Goal: Task Accomplishment & Management: Complete application form

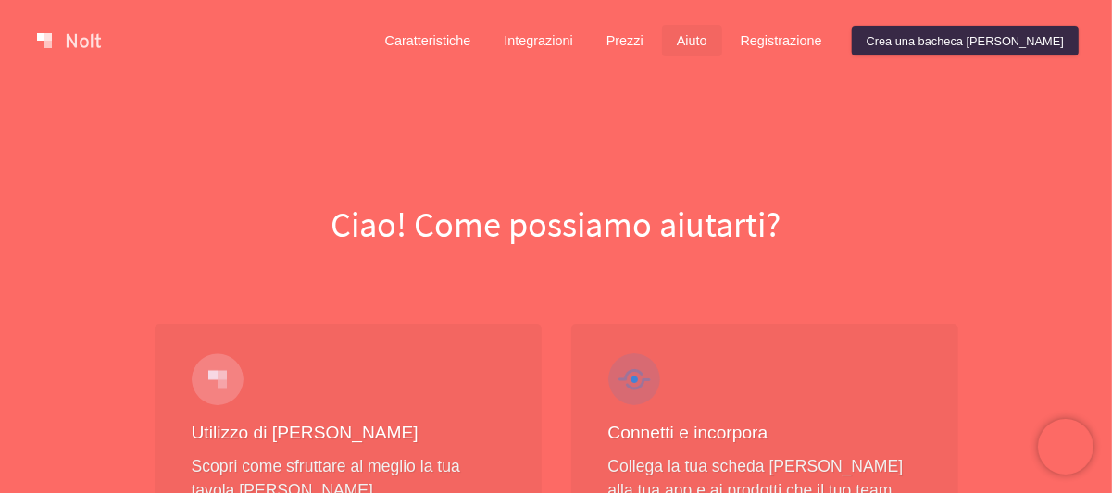
click at [810, 135] on div "Ciao! Come possiamo aiutarti?" at bounding box center [556, 165] width 1112 height 168
click at [988, 45] on font "Crea una bacheca [PERSON_NAME]" at bounding box center [964, 40] width 197 height 14
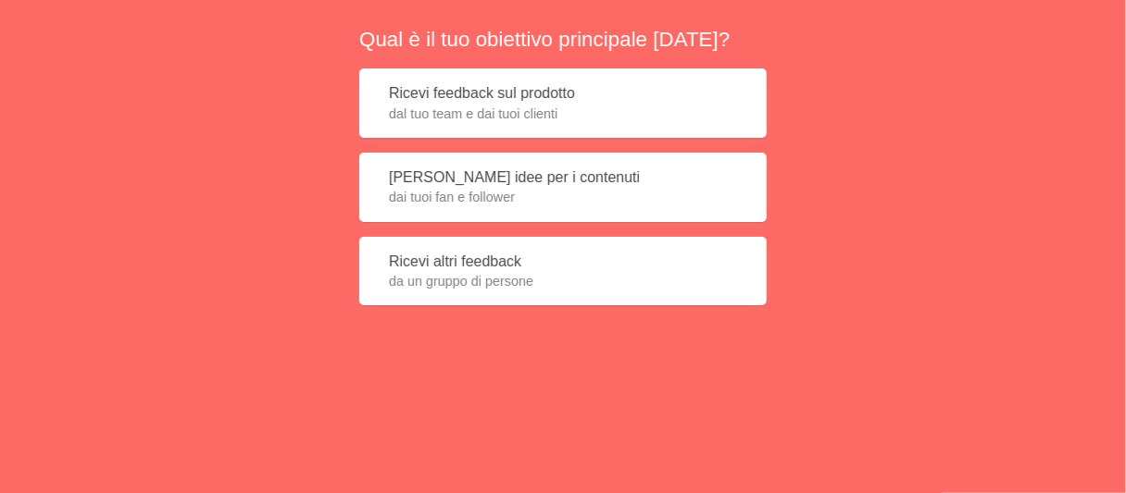
click at [632, 182] on button "[PERSON_NAME] idee per i contenuti dai tuoi fan e follower" at bounding box center [562, 187] width 407 height 69
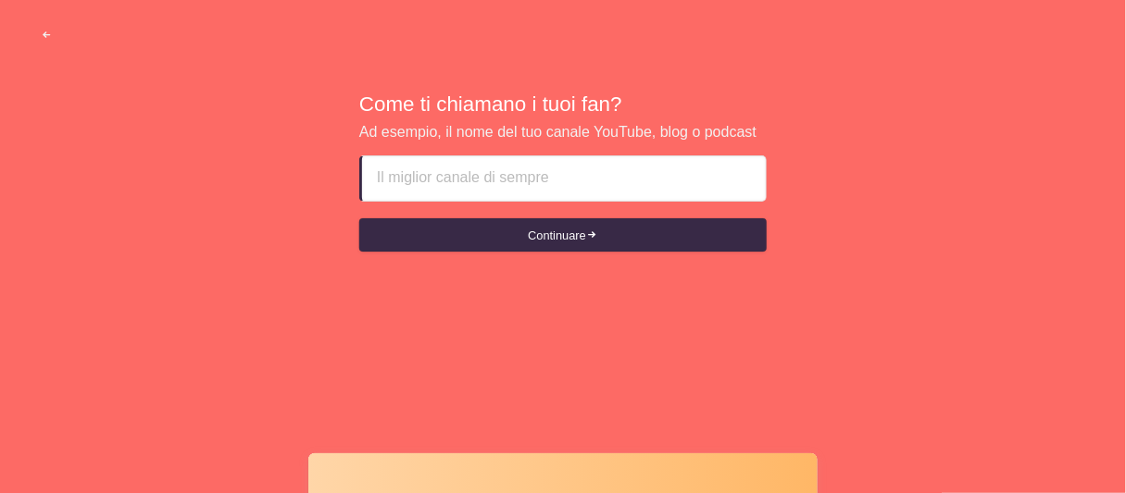
click at [644, 187] on input at bounding box center [564, 178] width 374 height 44
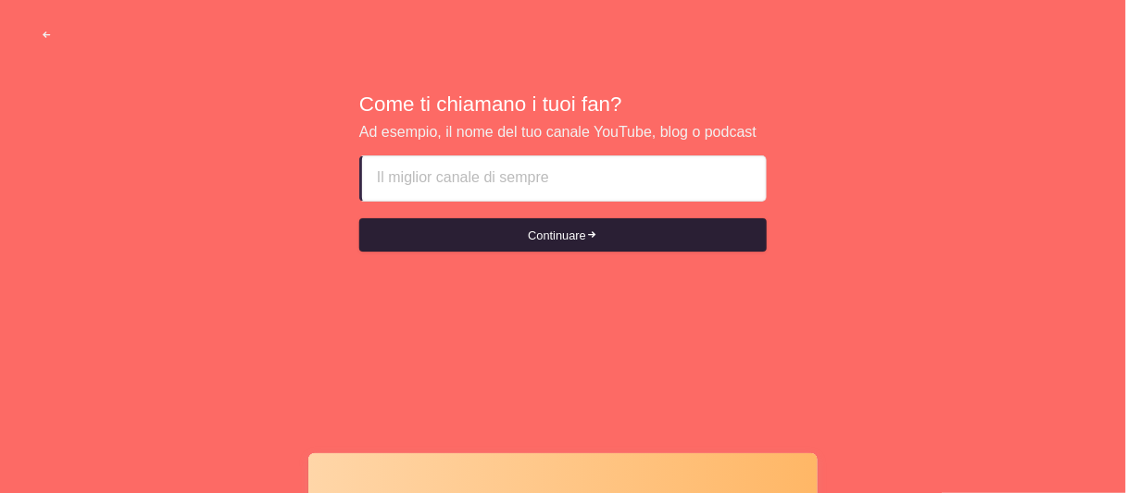
click at [616, 224] on button "Continuare" at bounding box center [562, 234] width 407 height 33
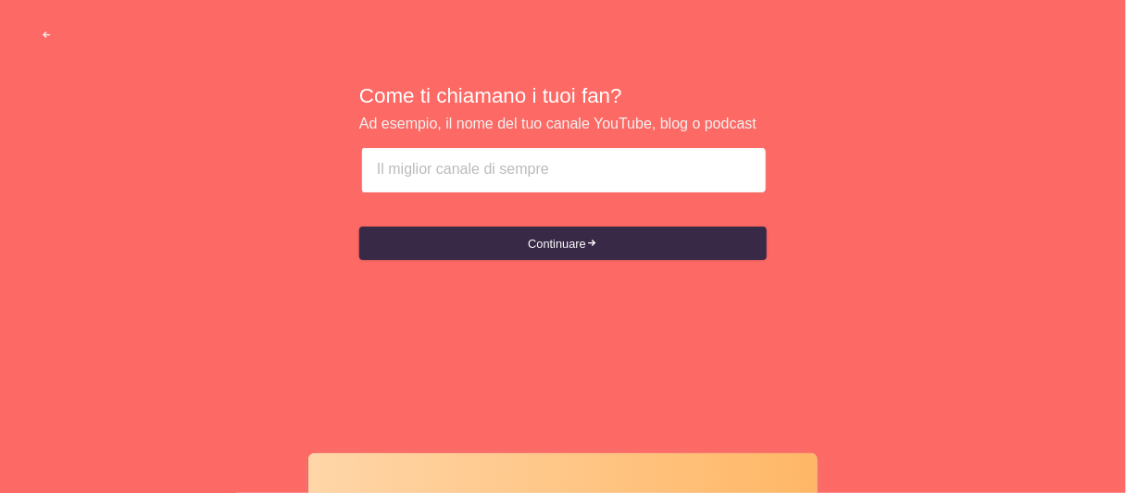
click at [631, 182] on input at bounding box center [564, 170] width 374 height 44
type input "sdx"
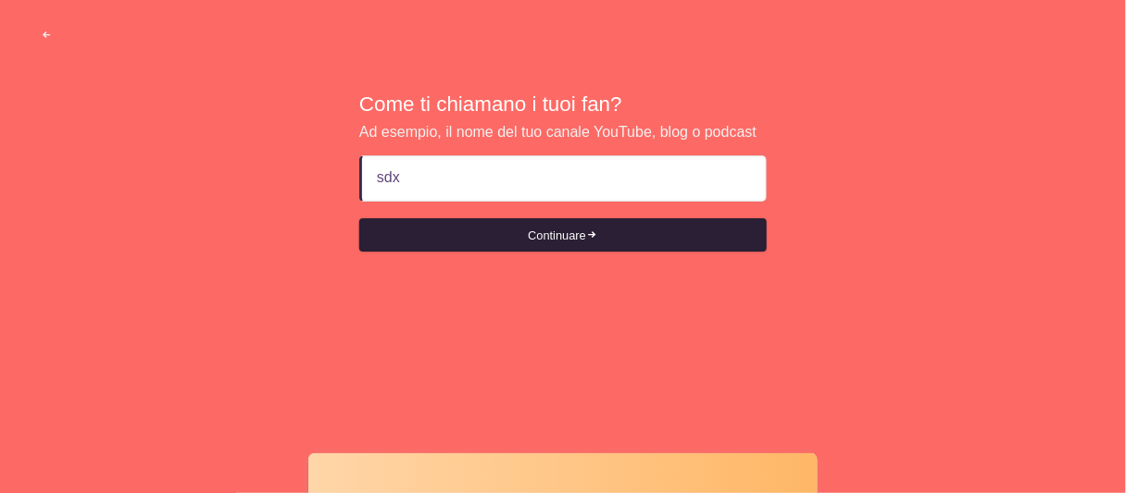
click at [627, 228] on button "Continuare" at bounding box center [562, 234] width 407 height 33
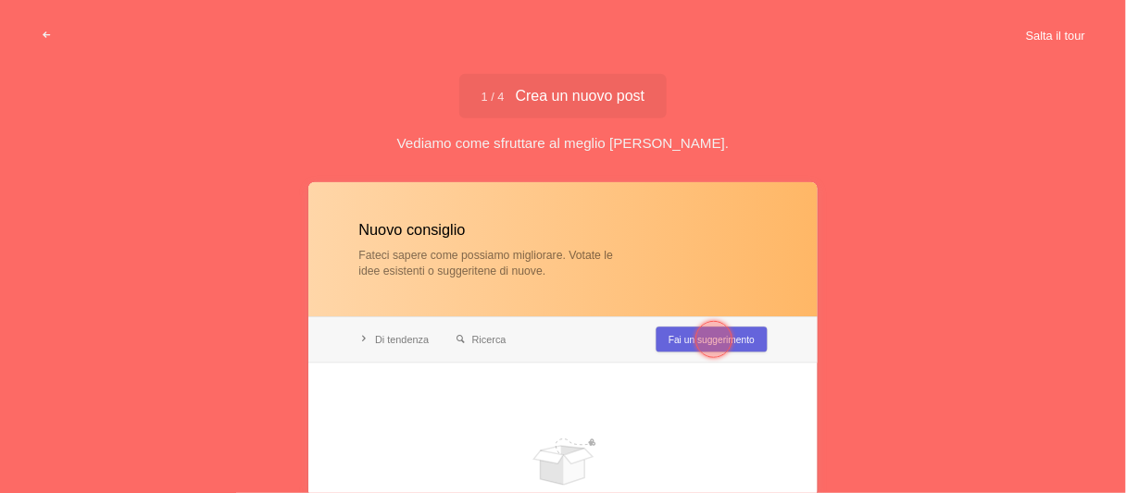
click at [1060, 37] on font "Salta il tour" at bounding box center [1055, 35] width 59 height 14
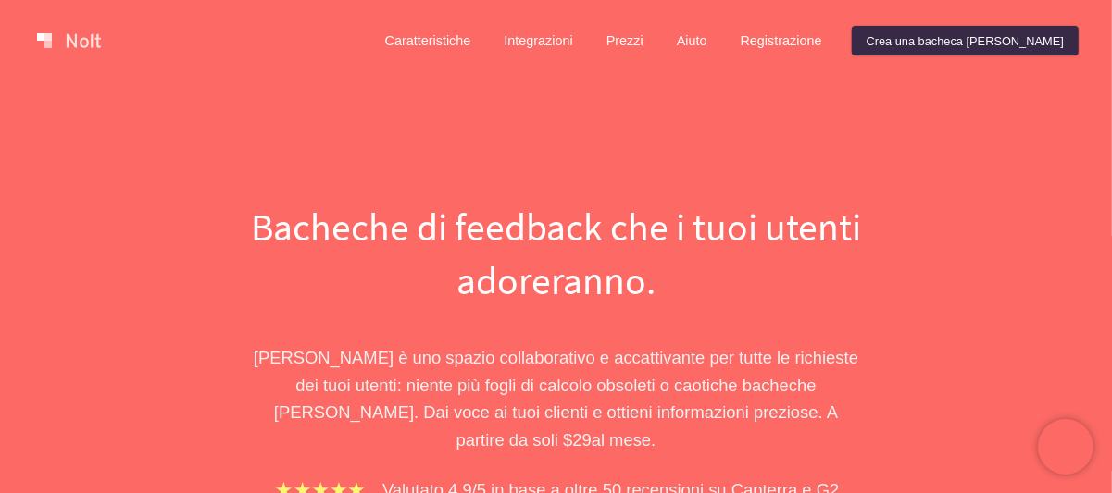
click at [91, 45] on link at bounding box center [69, 41] width 79 height 30
click at [91, 47] on link at bounding box center [69, 41] width 79 height 30
click at [471, 36] on font "Caratteristiche" at bounding box center [428, 41] width 86 height 15
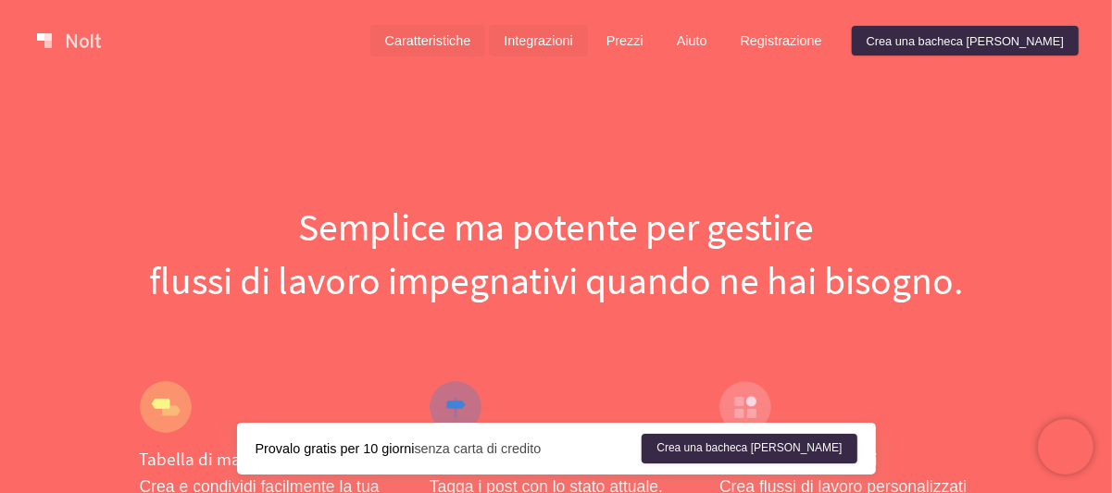
click at [572, 45] on font "Integrazioni" at bounding box center [538, 41] width 68 height 15
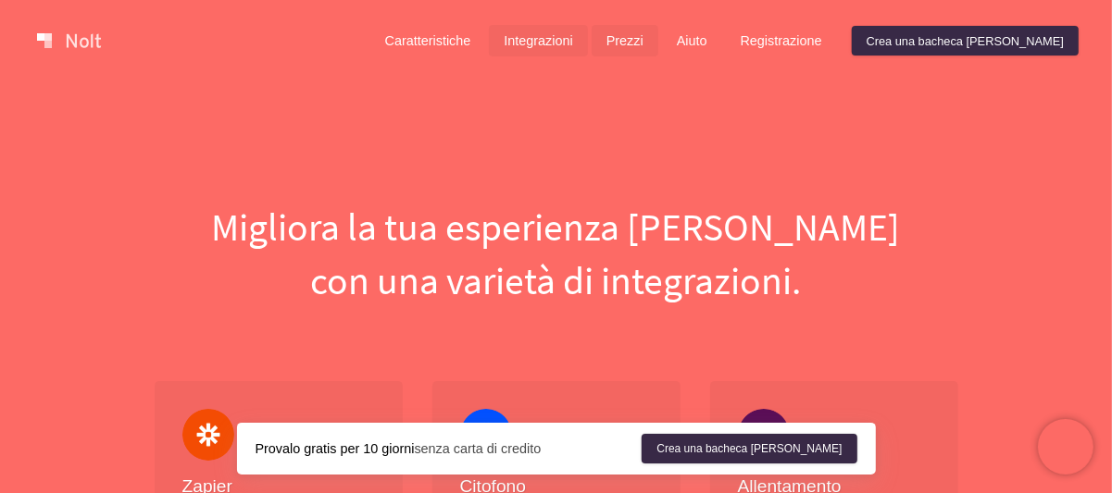
click at [643, 49] on font "Prezzi" at bounding box center [624, 41] width 37 height 15
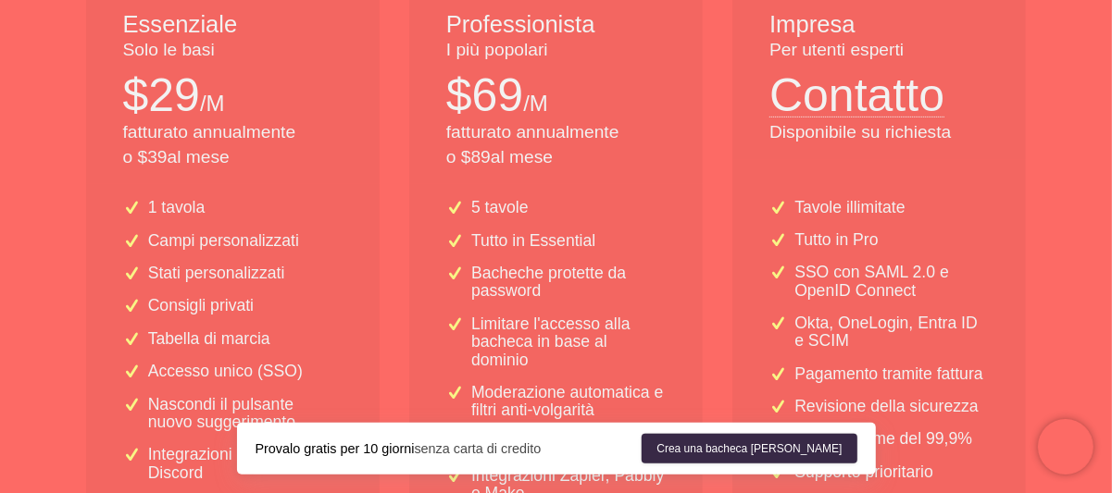
scroll to position [463, 0]
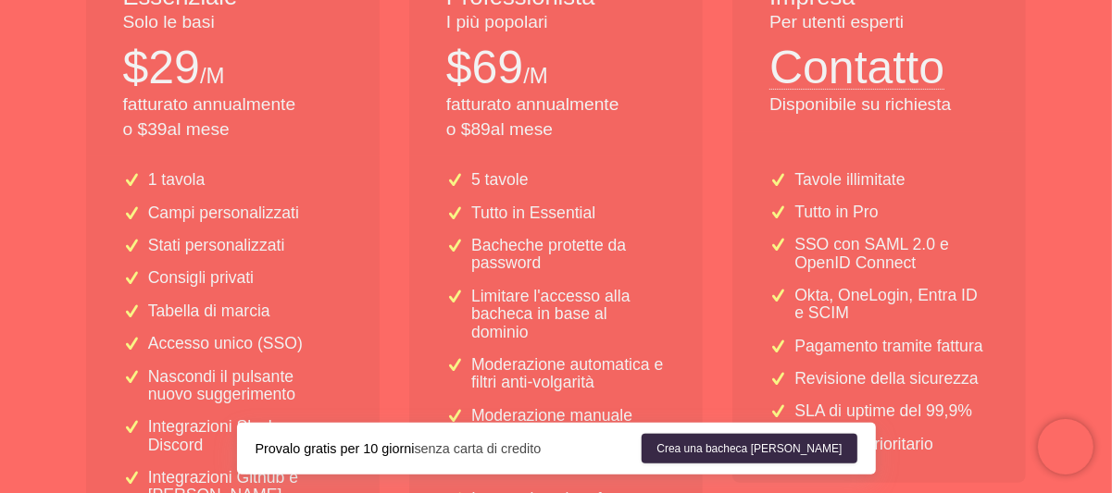
click at [812, 76] on font "Contatto" at bounding box center [856, 68] width 175 height 52
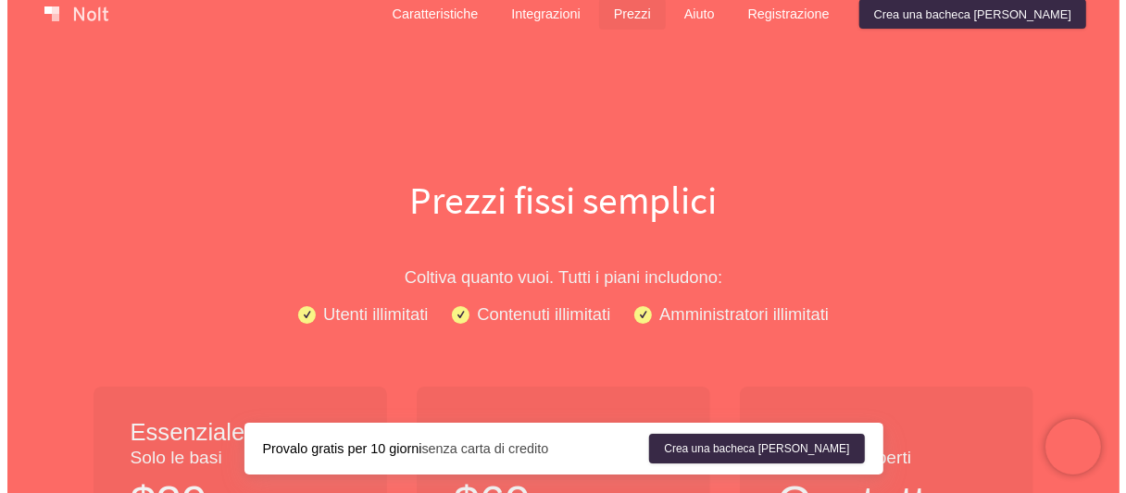
scroll to position [0, 0]
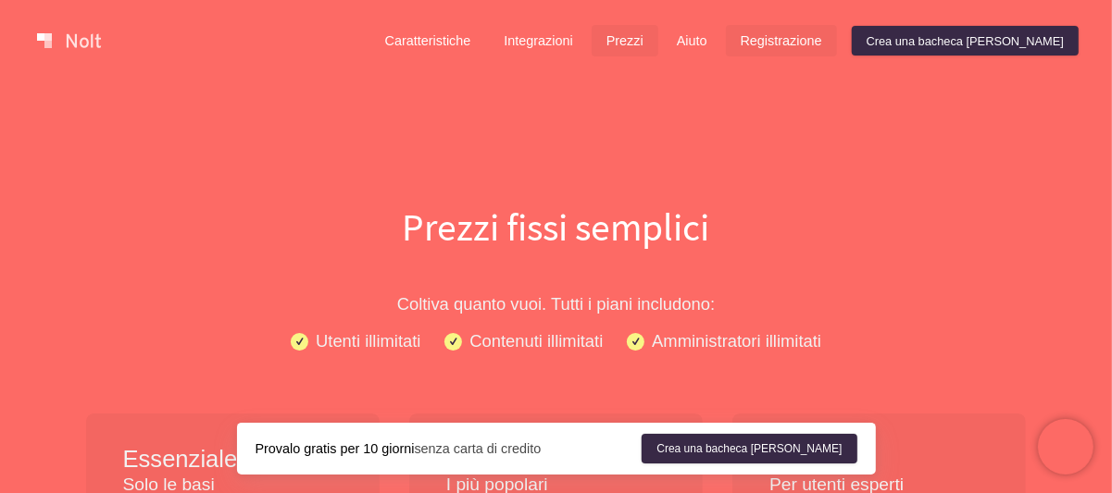
click at [837, 50] on link "Registrazione" at bounding box center [781, 40] width 111 height 31
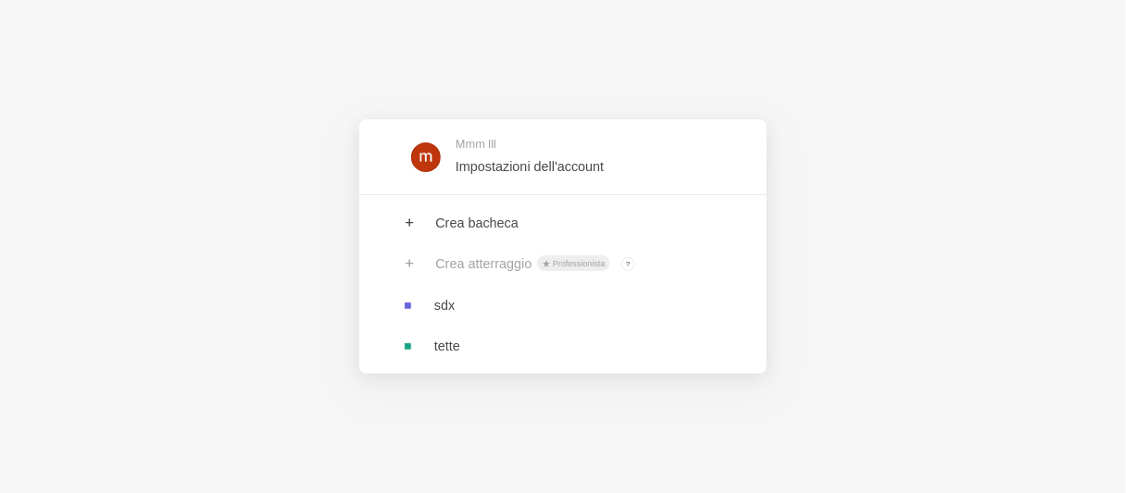
click at [497, 264] on div "Crea atterraggio Professionista ? I proprietari di bacheche con piano Pro ed En…" at bounding box center [562, 263] width 407 height 41
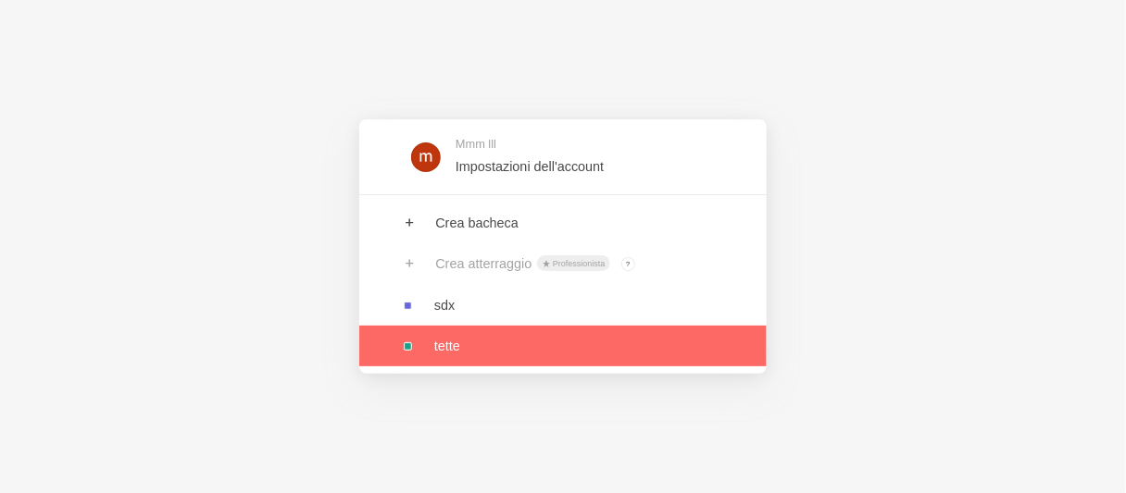
click at [468, 341] on link at bounding box center [562, 346] width 407 height 41
